Goal: Information Seeking & Learning: Learn about a topic

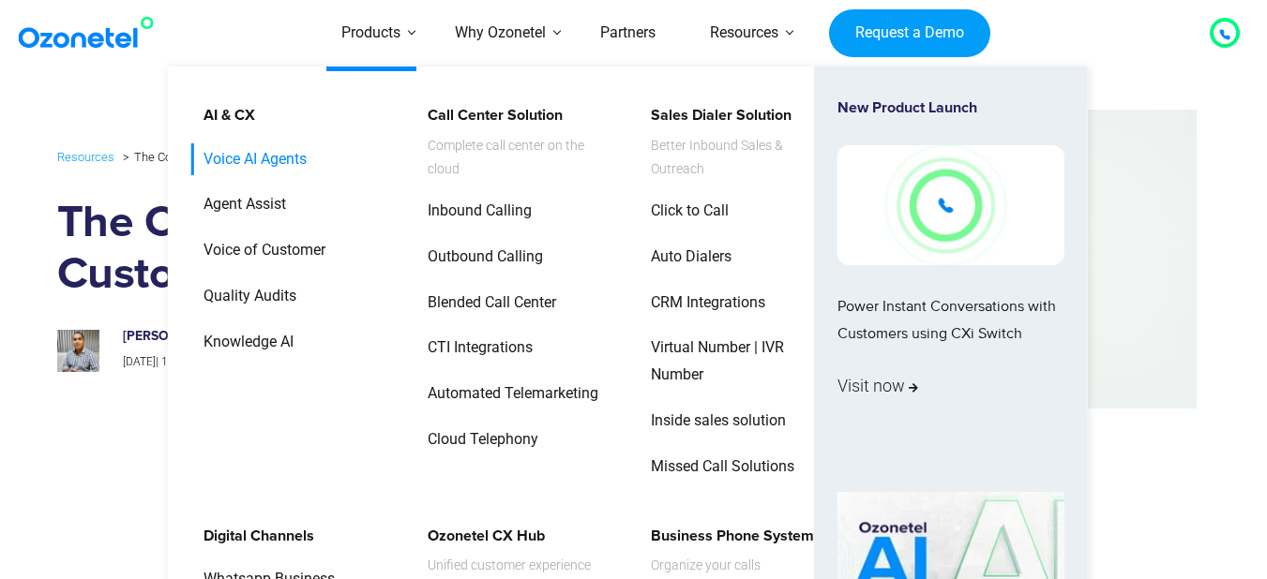
click at [256, 158] on link "Voice AI Agents" at bounding box center [250, 159] width 118 height 33
